Goal: Navigation & Orientation: Find specific page/section

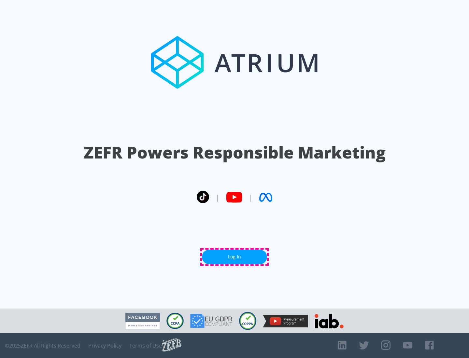
click at [234, 257] on link "Log In" at bounding box center [234, 257] width 65 height 15
